Goal: Information Seeking & Learning: Learn about a topic

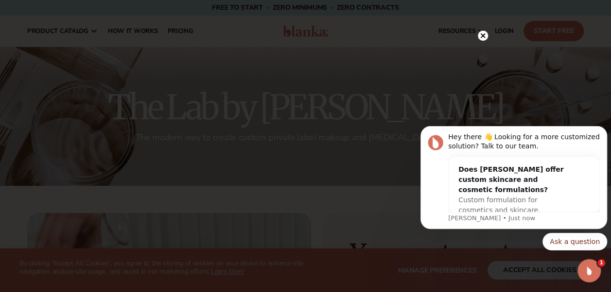
click at [482, 39] on circle at bounding box center [483, 36] width 10 height 10
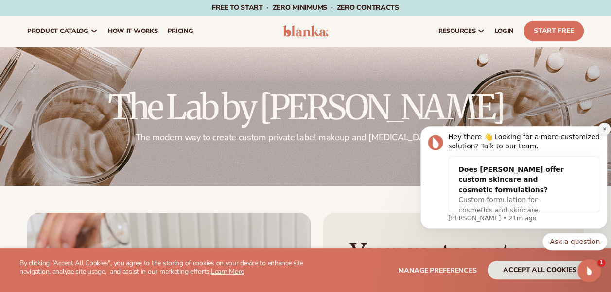
click at [601, 130] on icon "Dismiss notification" at bounding box center [603, 128] width 5 height 5
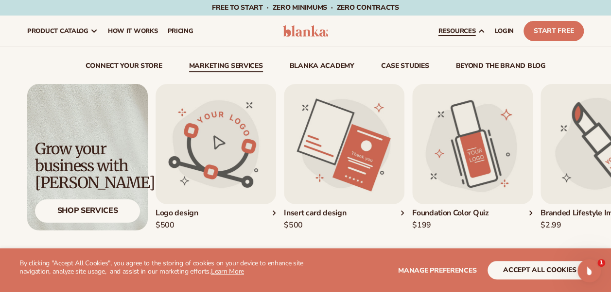
click at [225, 165] on img "1 / 5" at bounding box center [215, 144] width 120 height 120
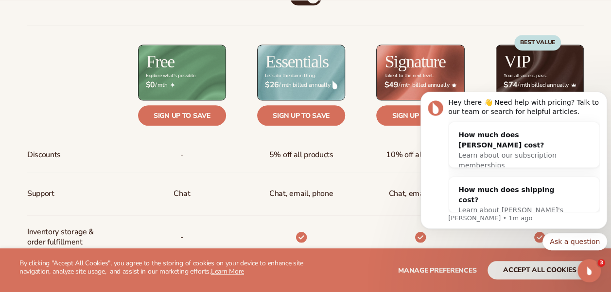
scroll to position [380, 0]
click at [604, 97] on icon "Dismiss notification" at bounding box center [603, 94] width 5 height 5
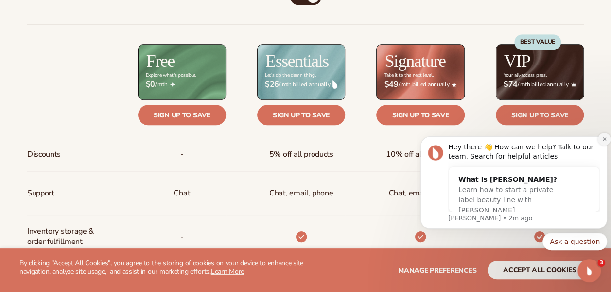
click at [604, 141] on icon "Dismiss notification" at bounding box center [603, 139] width 5 height 5
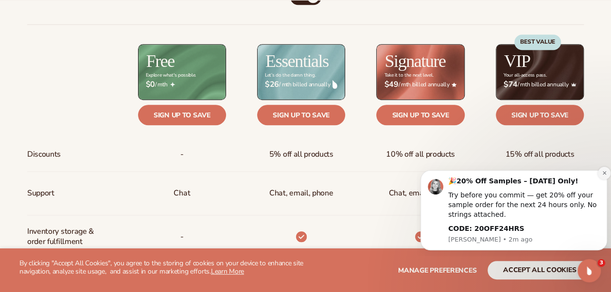
click at [604, 175] on icon "Dismiss notification" at bounding box center [603, 173] width 5 height 5
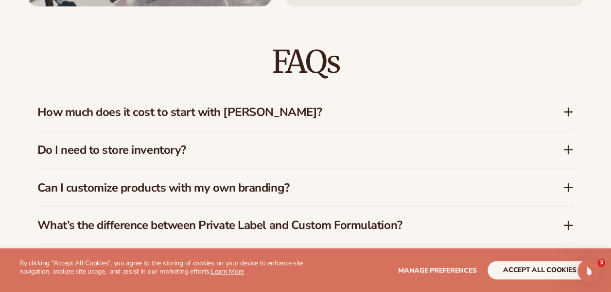
scroll to position [1323, 0]
drag, startPoint x: 255, startPoint y: 110, endPoint x: 247, endPoint y: 112, distance: 8.1
click at [247, 112] on h3 "How much does it cost to start with Blanka?" at bounding box center [285, 112] width 496 height 14
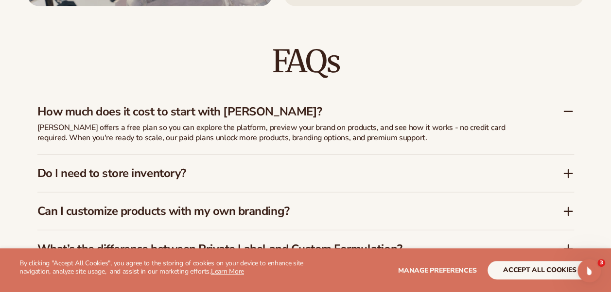
drag, startPoint x: 247, startPoint y: 112, endPoint x: 190, endPoint y: 102, distance: 57.8
click at [190, 102] on div "How much does it cost to start with Blanka?" at bounding box center [305, 108] width 536 height 30
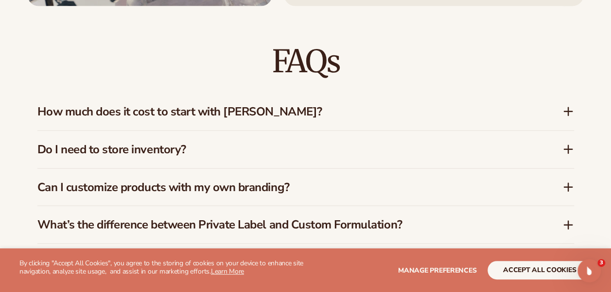
click at [189, 121] on div "How much does it cost to start with Blanka?" at bounding box center [305, 111] width 536 height 37
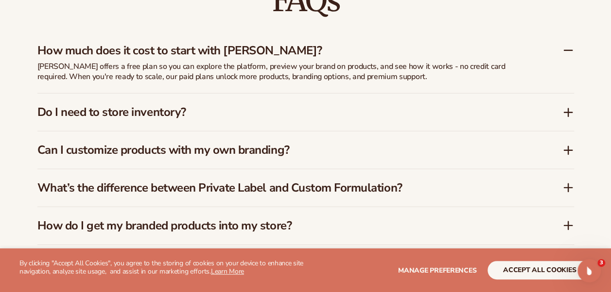
scroll to position [1388, 0]
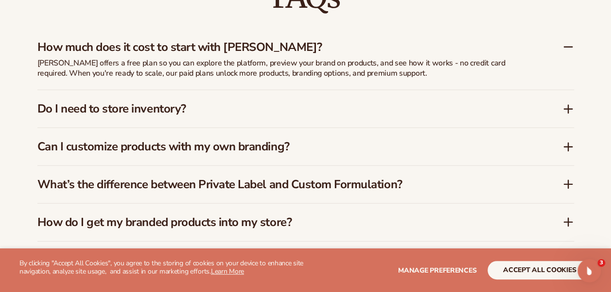
click at [60, 103] on h3 "Do I need to store inventory?" at bounding box center [285, 109] width 496 height 14
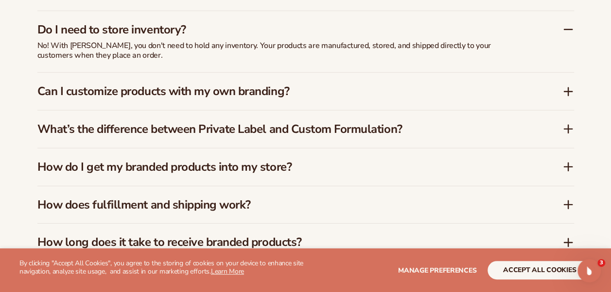
scroll to position [1444, 0]
click at [57, 86] on h3 "Can I customize products with my own branding?" at bounding box center [285, 91] width 496 height 14
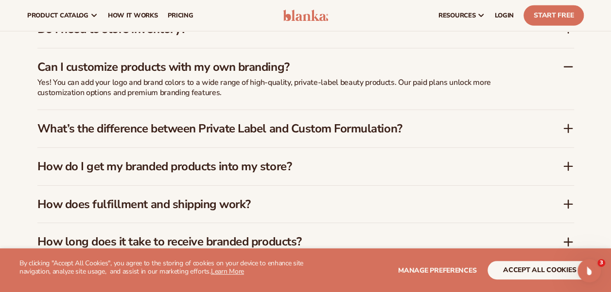
scroll to position [1429, 0]
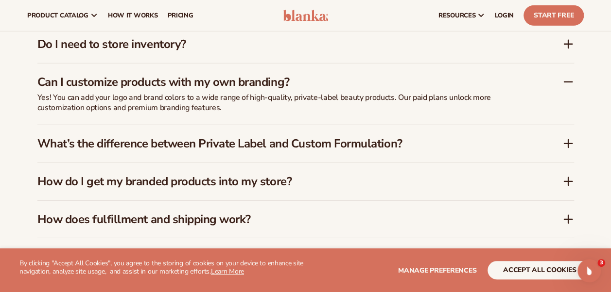
click at [52, 49] on h3 "Do I need to store inventory?" at bounding box center [285, 44] width 496 height 14
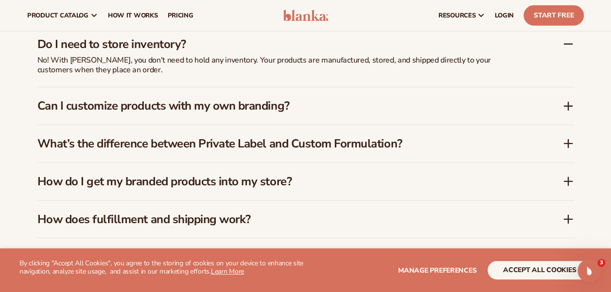
click at [133, 106] on h3 "Can I customize products with my own branding?" at bounding box center [285, 106] width 496 height 14
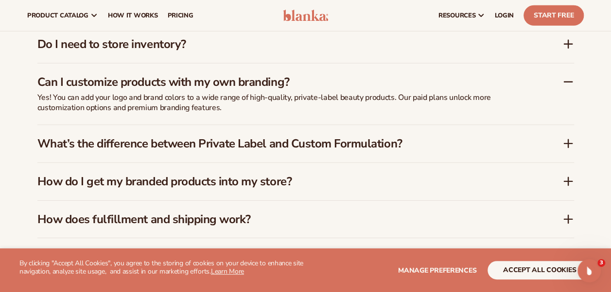
click at [148, 139] on h3 "What’s the difference between Private Label and Custom Formulation?" at bounding box center [285, 144] width 496 height 14
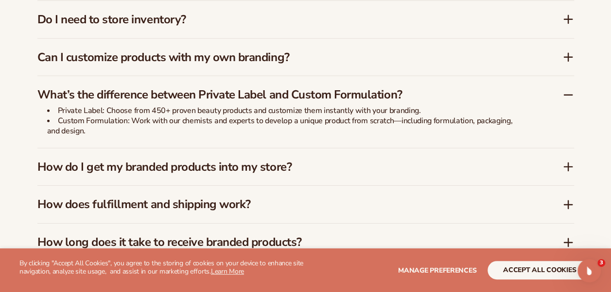
scroll to position [1466, 0]
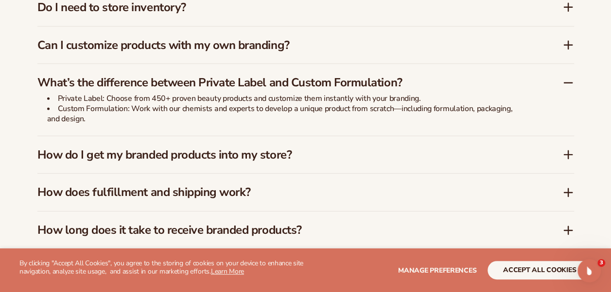
click at [147, 151] on h3 "How do I get my branded products into my store?" at bounding box center [285, 155] width 496 height 14
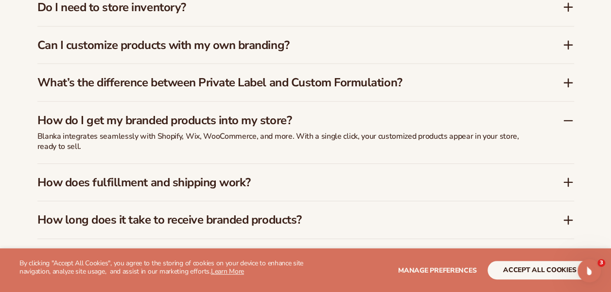
scroll to position [1482, 0]
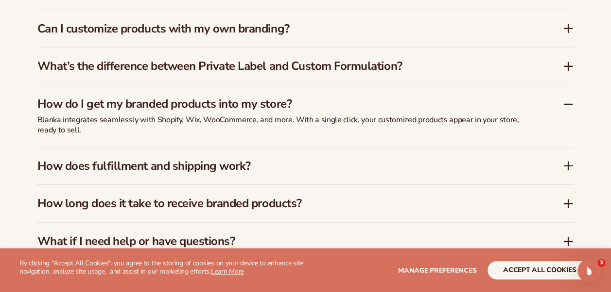
click at [152, 159] on h3 "How does fulfillment and shipping work?" at bounding box center [285, 166] width 496 height 14
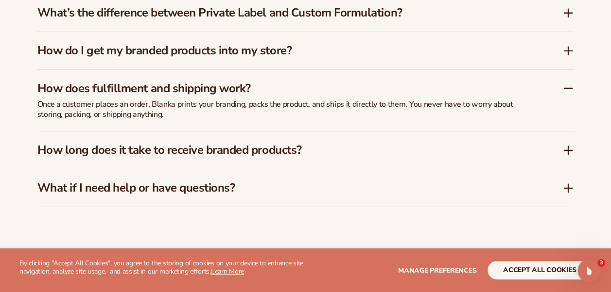
scroll to position [1542, 0]
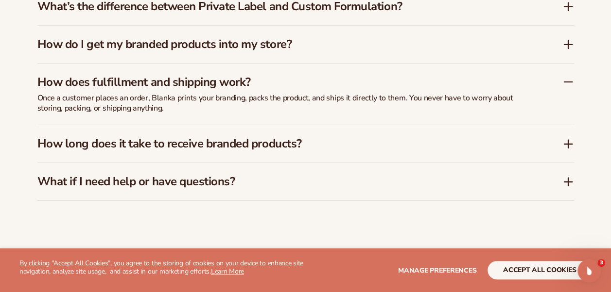
click at [133, 140] on h3 "How long does it take to receive branded products?" at bounding box center [285, 144] width 496 height 14
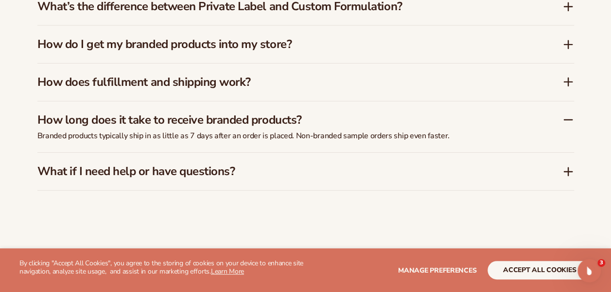
click at [165, 171] on h3 "What if I need help or have questions?" at bounding box center [285, 172] width 496 height 14
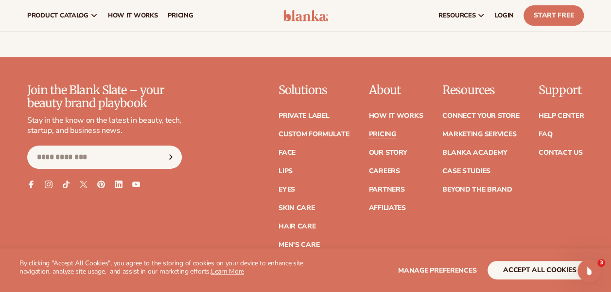
scroll to position [1931, 0]
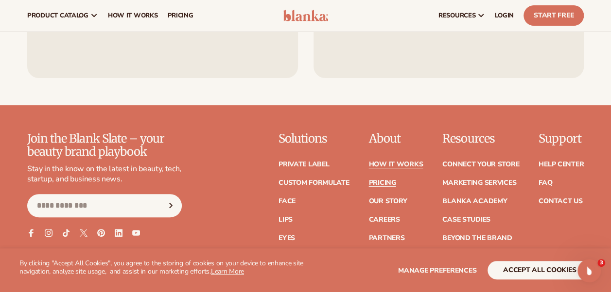
click at [404, 164] on link "How It Works" at bounding box center [395, 164] width 54 height 7
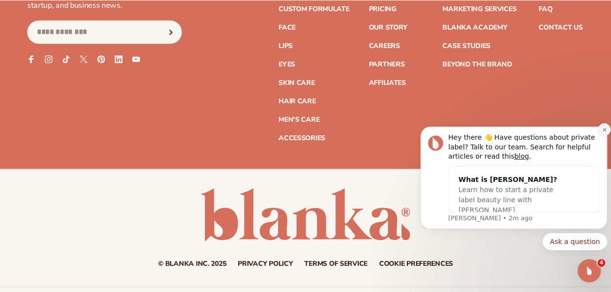
click at [603, 131] on icon "Dismiss notification" at bounding box center [603, 129] width 3 height 3
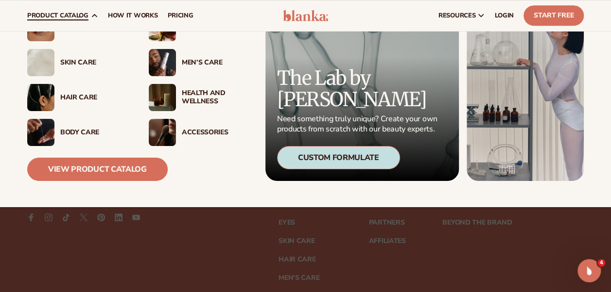
scroll to position [63, 0]
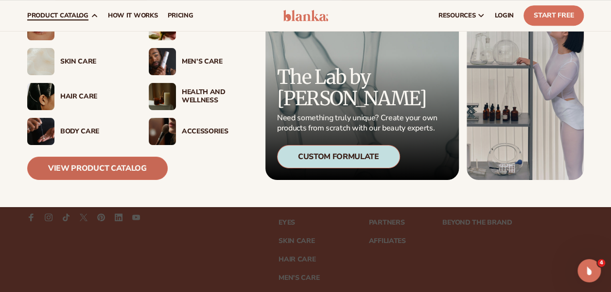
click at [92, 165] on link "View Product Catalog" at bounding box center [97, 168] width 140 height 23
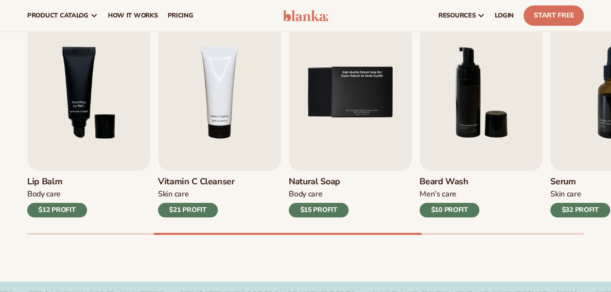
scroll to position [326, 0]
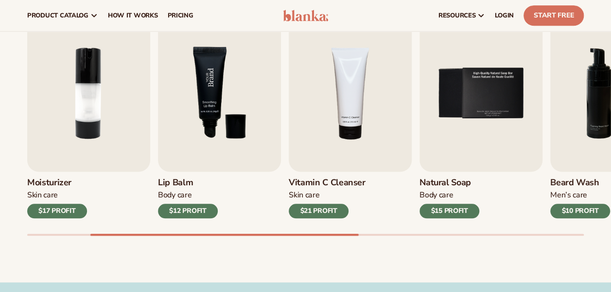
click at [214, 126] on img "3 / 9" at bounding box center [219, 93] width 123 height 157
click at [196, 132] on img "3 / 9" at bounding box center [219, 93] width 123 height 157
click at [186, 213] on div "$12 PROFIT" at bounding box center [188, 211] width 60 height 15
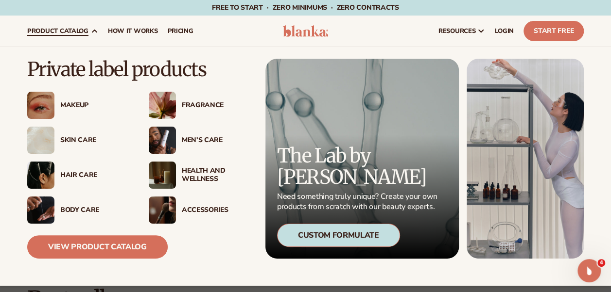
click at [335, 236] on div "Custom Formulate" at bounding box center [338, 235] width 123 height 23
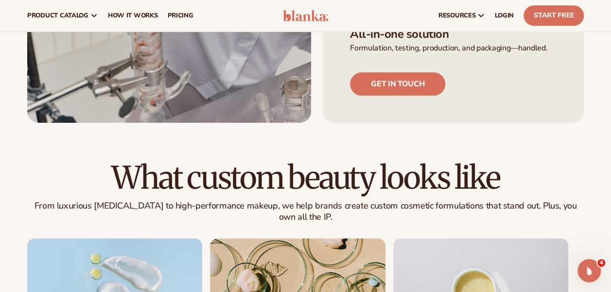
scroll to position [424, 0]
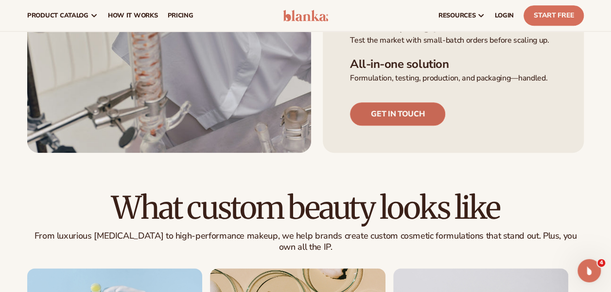
click at [406, 117] on link "Get in touch" at bounding box center [397, 114] width 95 height 23
